Goal: Information Seeking & Learning: Check status

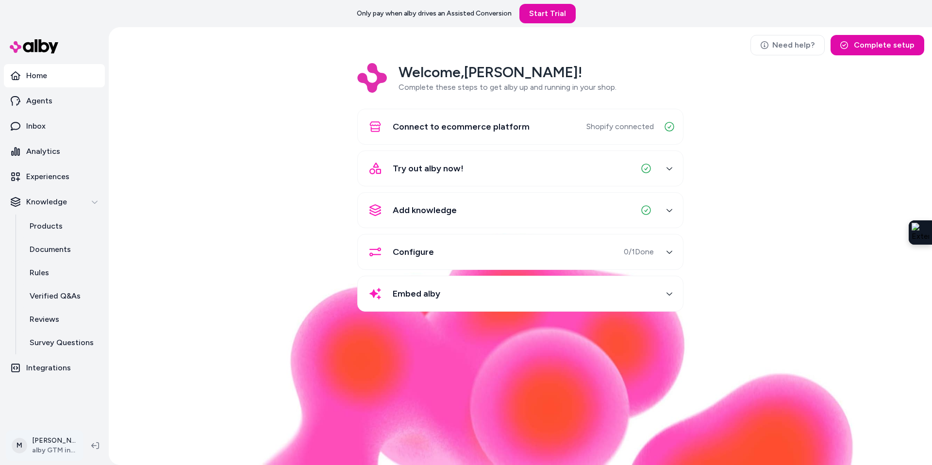
click at [43, 454] on html "Only pay when alby drives an Assisted Conversion Start Trial Home Agents Inbox …" at bounding box center [466, 232] width 932 height 465
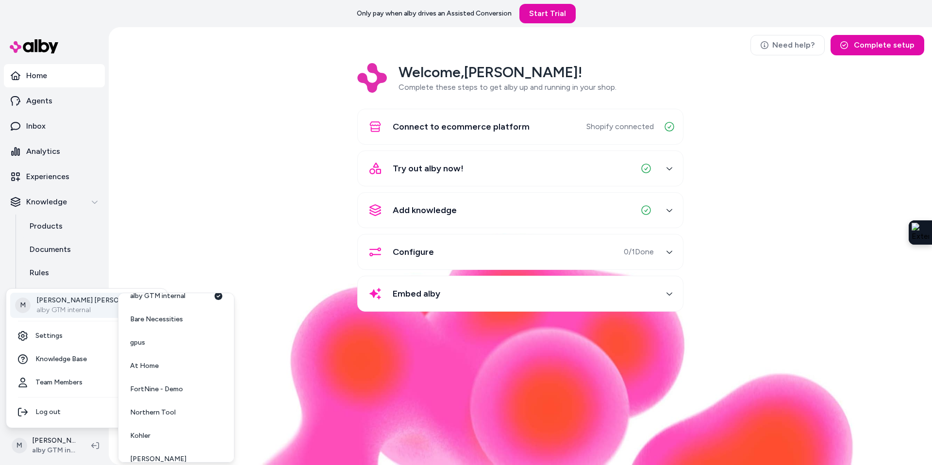
scroll to position [10, 0]
click at [142, 371] on span "At Home" at bounding box center [144, 369] width 29 height 10
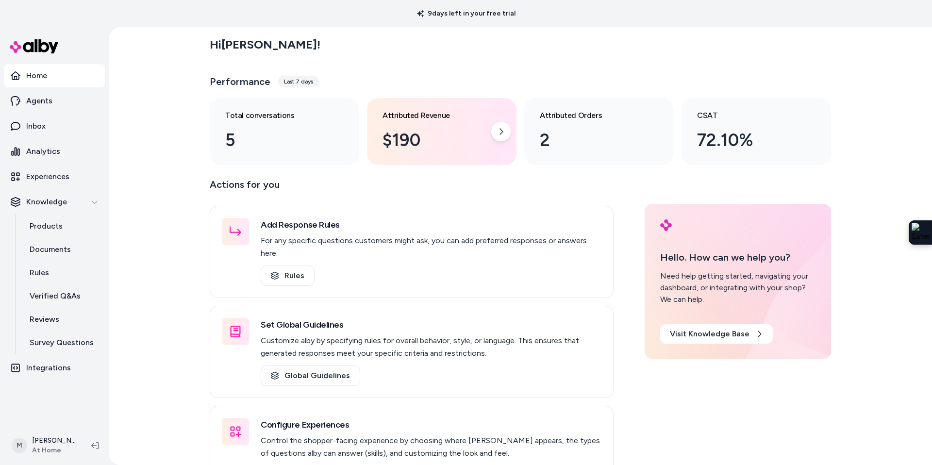
click at [380, 142] on div "Attributed Revenue $190" at bounding box center [441, 131] width 149 height 67
